Goal: Transaction & Acquisition: Obtain resource

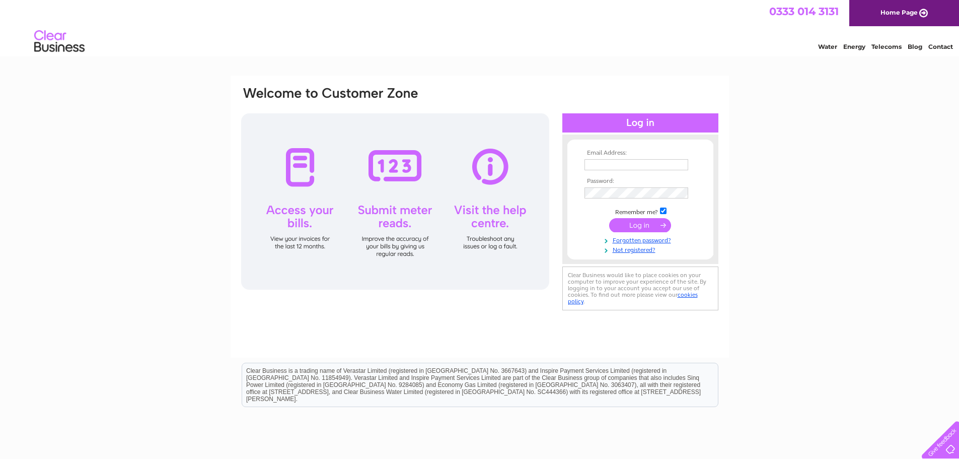
type input "sarah.mccann@saint.co.uk"
click at [632, 223] on input "submit" at bounding box center [640, 225] width 62 height 14
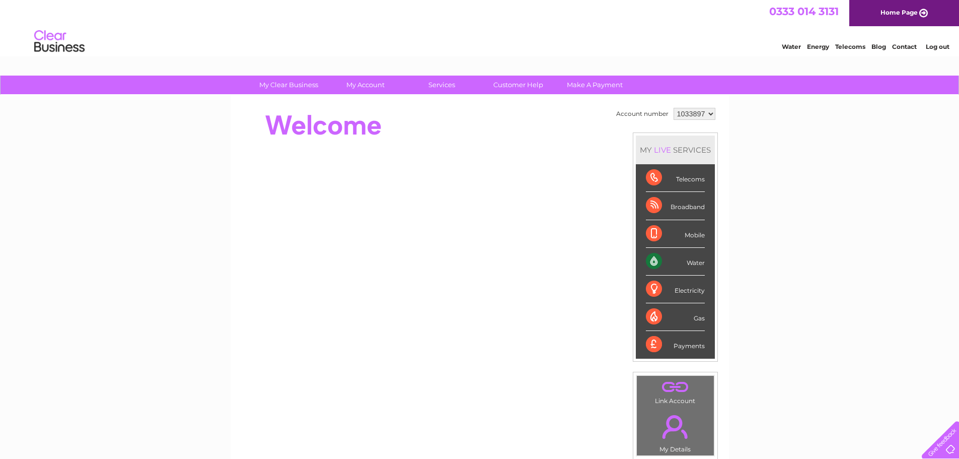
click at [708, 117] on select "1033897 1099313" at bounding box center [695, 114] width 42 height 12
drag, startPoint x: 806, startPoint y: 205, endPoint x: 793, endPoint y: 195, distance: 16.5
click at [806, 205] on div "My Clear Business Login Details My Details My Preferences Link Account My Accou…" at bounding box center [479, 359] width 959 height 566
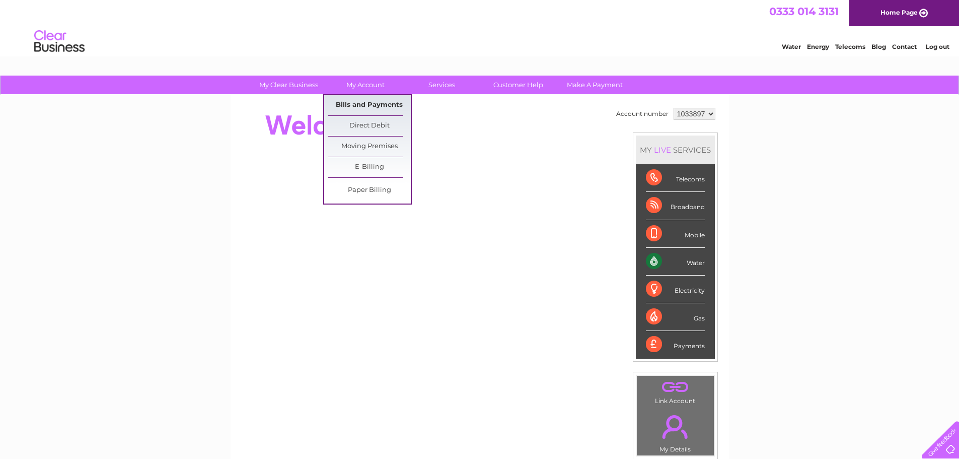
click at [358, 105] on link "Bills and Payments" at bounding box center [369, 105] width 83 height 20
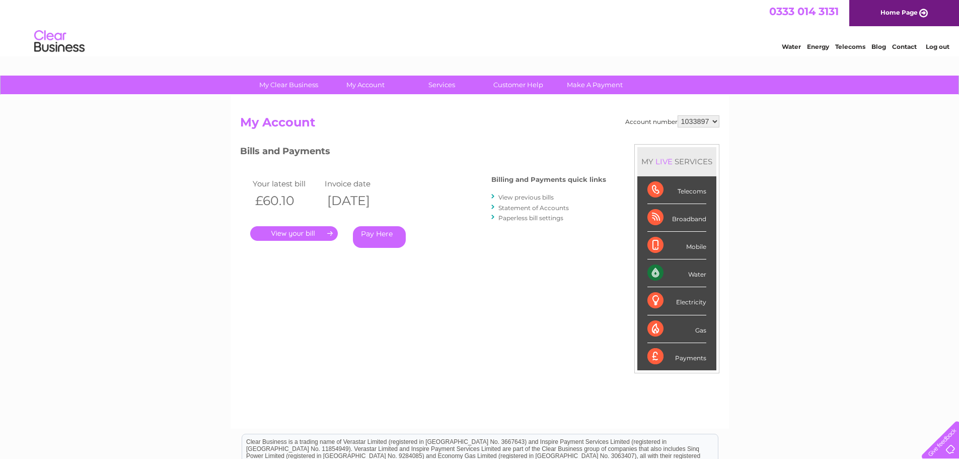
click at [544, 195] on link "View previous bills" at bounding box center [525, 197] width 55 height 8
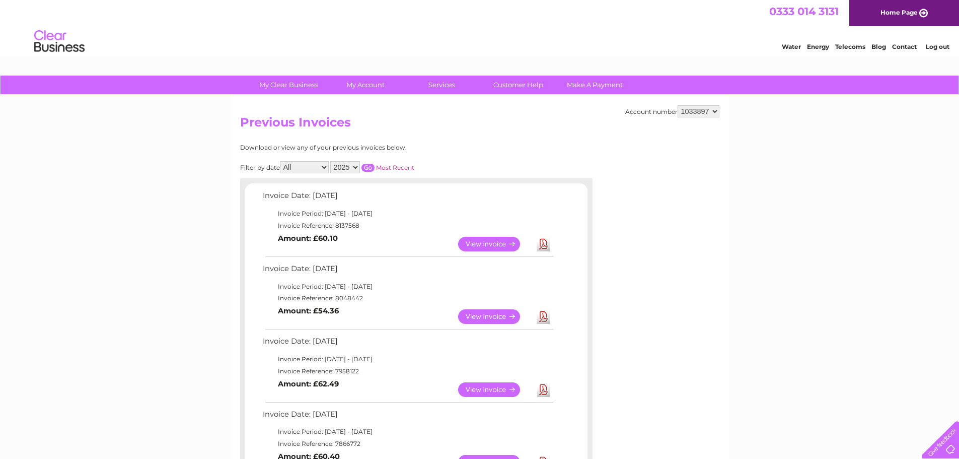
click at [486, 314] on link "View" at bounding box center [495, 316] width 74 height 15
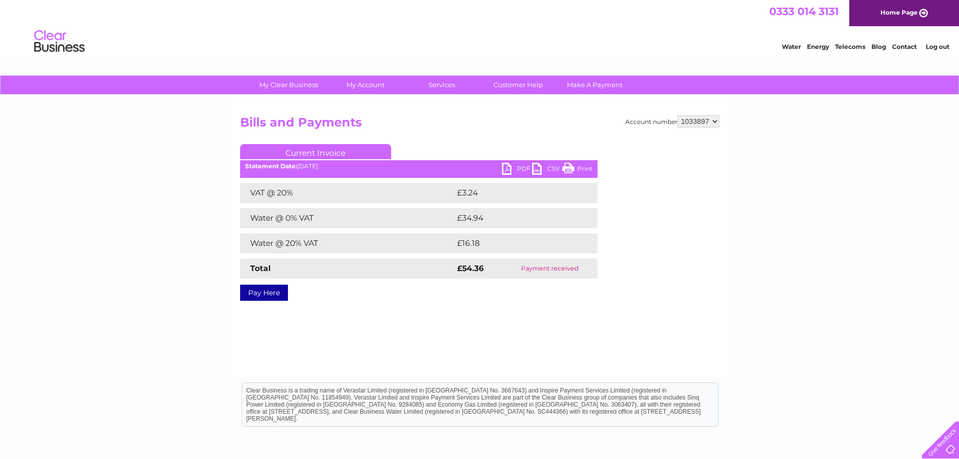
click at [510, 168] on link "PDF" at bounding box center [517, 170] width 30 height 15
click at [713, 122] on select "1033897 1099313" at bounding box center [699, 121] width 42 height 12
select select "1099313"
click at [678, 115] on select "1033897 1099313" at bounding box center [699, 121] width 42 height 12
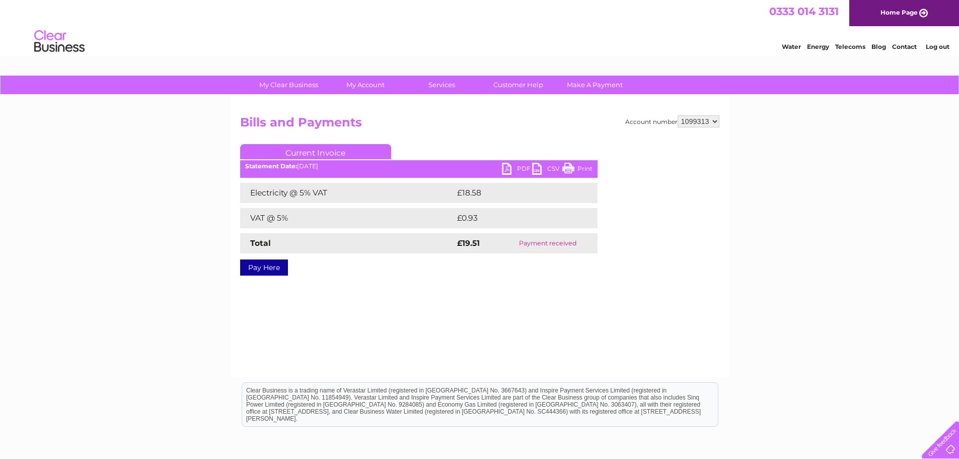
click at [509, 169] on link "PDF" at bounding box center [517, 170] width 30 height 15
